Goal: Navigation & Orientation: Understand site structure

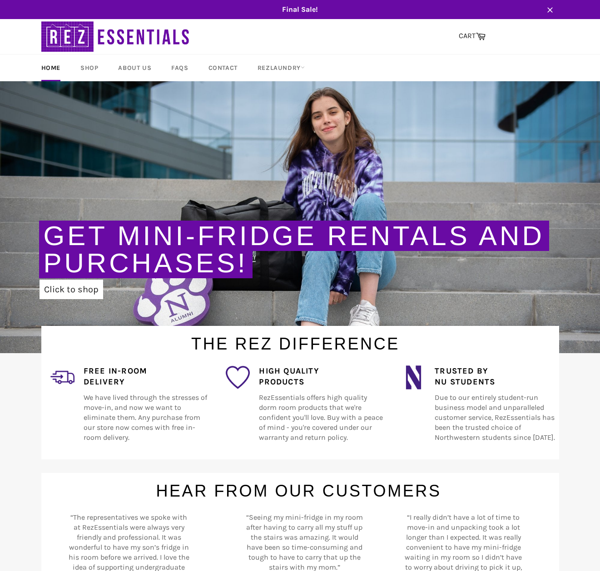
scroll to position [0, 0]
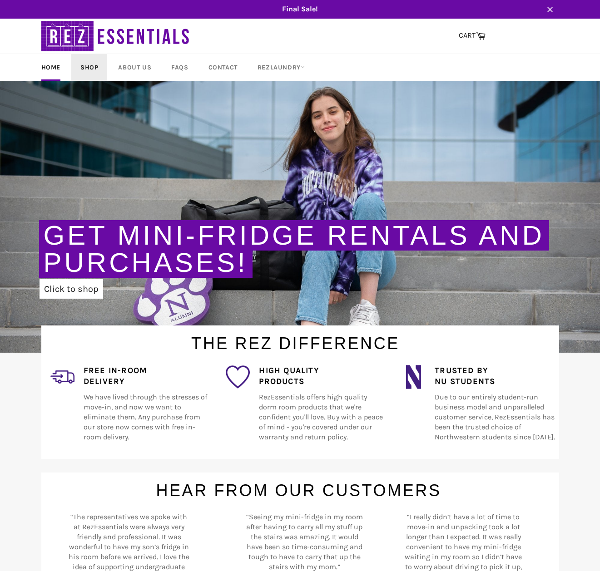
click at [92, 63] on link "Shop" at bounding box center [89, 67] width 36 height 27
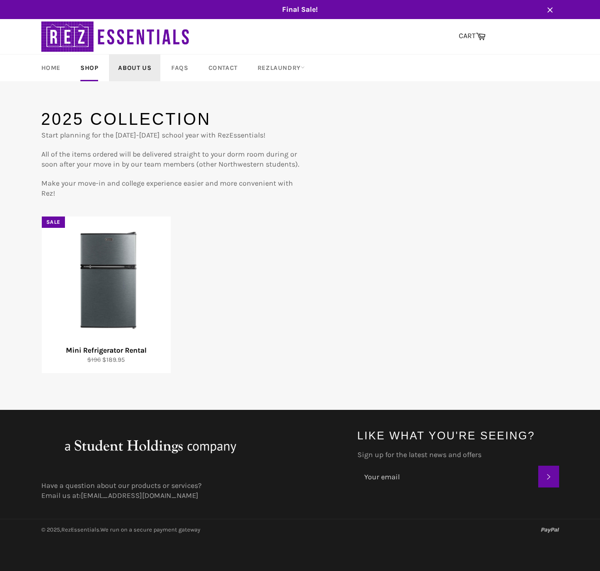
click at [121, 61] on link "About Us" at bounding box center [134, 68] width 51 height 27
